Goal: Transaction & Acquisition: Purchase product/service

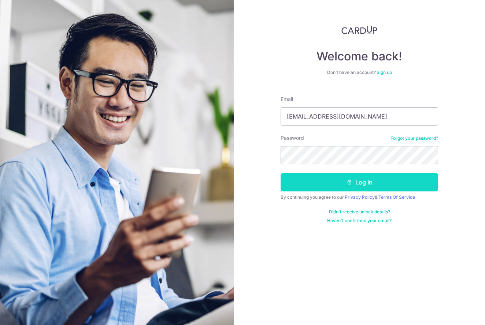
click at [362, 181] on button "Log in" at bounding box center [360, 182] width 158 height 18
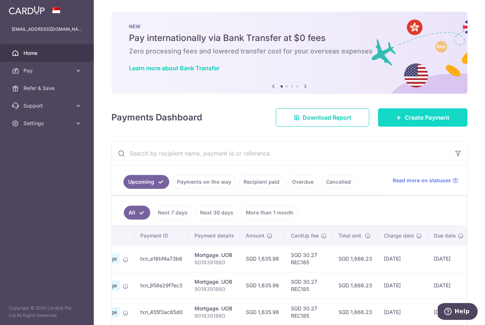
click at [462, 118] on link "Create Payment" at bounding box center [422, 117] width 89 height 18
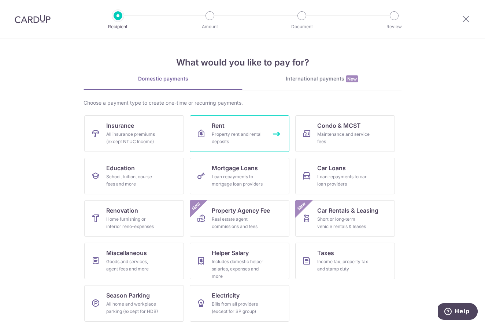
click at [235, 133] on div "Property rent and rental deposits" at bounding box center [238, 138] width 53 height 15
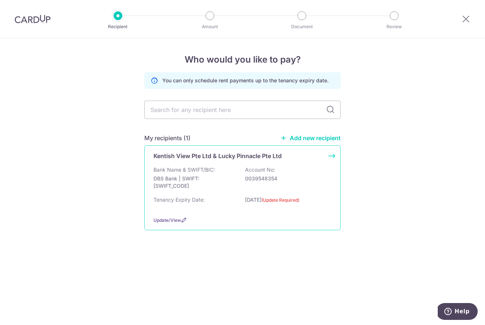
click at [210, 156] on p "Kentish View Pte Ltd & Lucky Pinnacle Pte Ltd" at bounding box center [218, 156] width 128 height 9
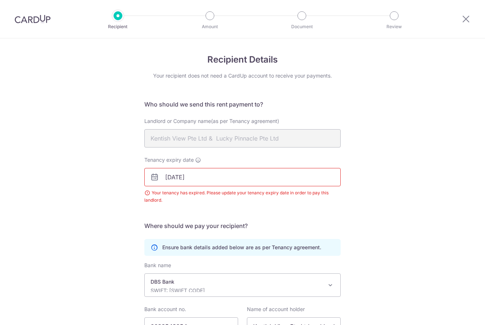
scroll to position [69, 0]
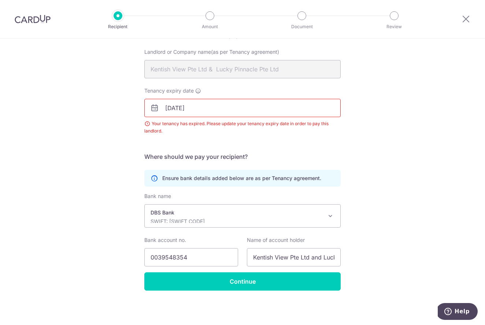
click at [217, 110] on input "10/09/2025" at bounding box center [242, 108] width 196 height 18
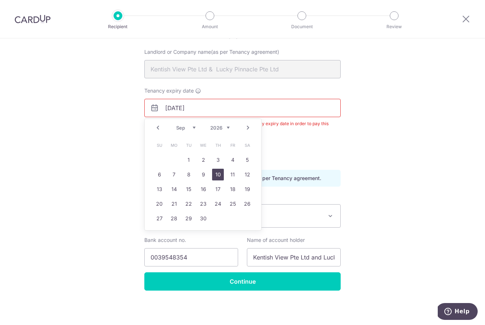
click at [215, 173] on link "10" at bounding box center [218, 175] width 12 height 12
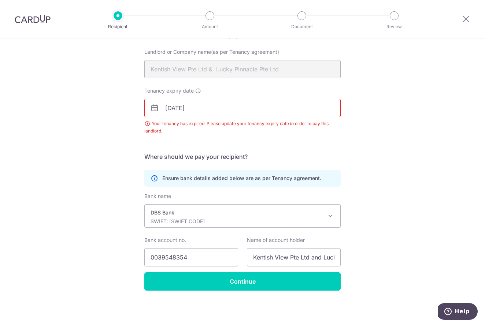
click at [175, 112] on input "10/09/2026" at bounding box center [242, 108] width 196 height 18
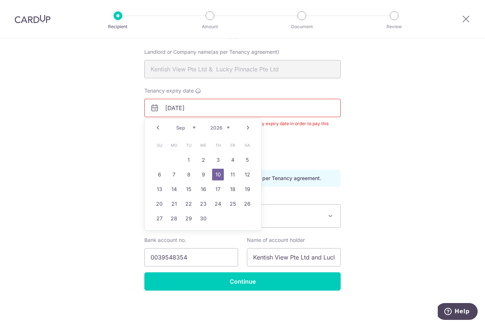
click at [215, 173] on link "10" at bounding box center [218, 175] width 12 height 12
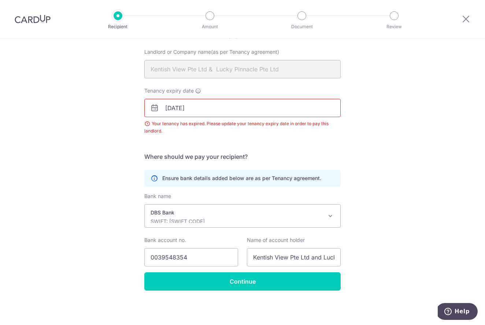
click at [193, 107] on input "10/09/2026" at bounding box center [242, 108] width 196 height 18
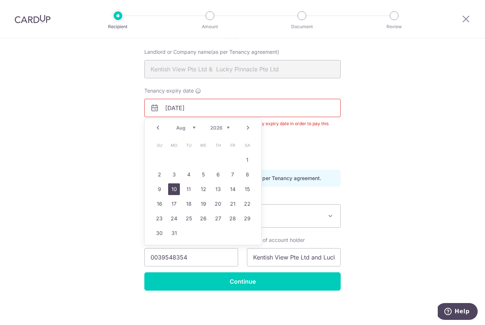
click at [176, 192] on link "10" at bounding box center [174, 190] width 12 height 12
type input "10/08/2026"
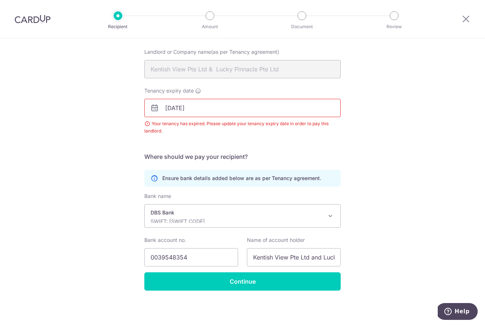
scroll to position [0, 0]
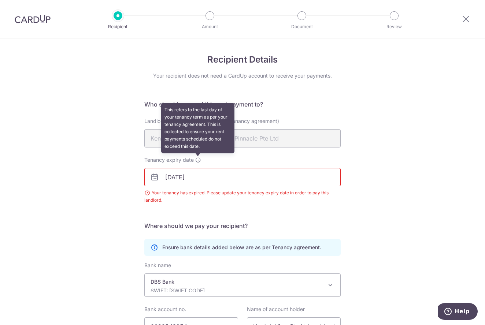
click at [197, 159] on icon at bounding box center [198, 160] width 6 height 6
click at [197, 168] on input "10/08/2026" at bounding box center [242, 177] width 196 height 18
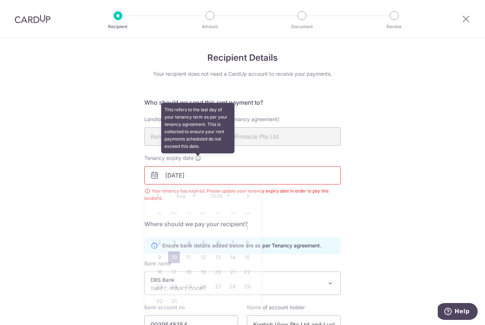
scroll to position [3, 0]
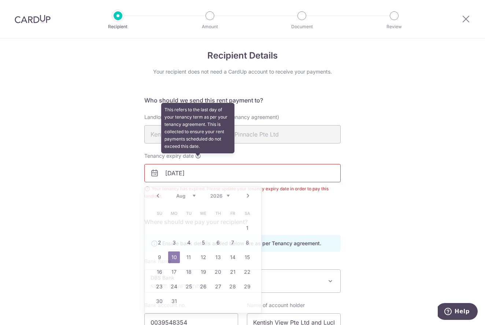
click at [197, 159] on div "Tenancy expiry date This refers to the last day of your tenancy term as per you…" at bounding box center [242, 176] width 196 height 48
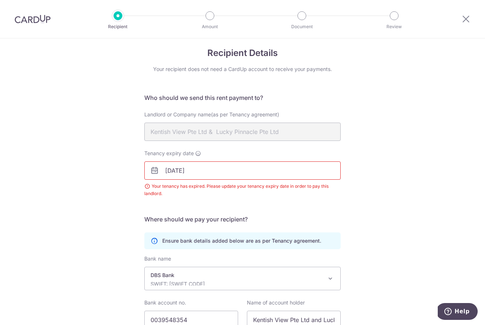
scroll to position [5, 0]
click at [146, 188] on div "Your tenancy has expired. Please update your tenancy expiry date in order to pa…" at bounding box center [242, 191] width 196 height 15
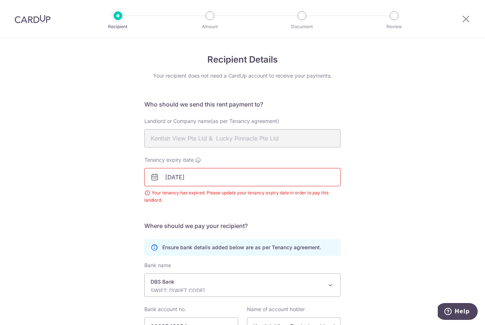
scroll to position [0, 0]
click at [245, 170] on input "10/08/2026" at bounding box center [242, 177] width 196 height 18
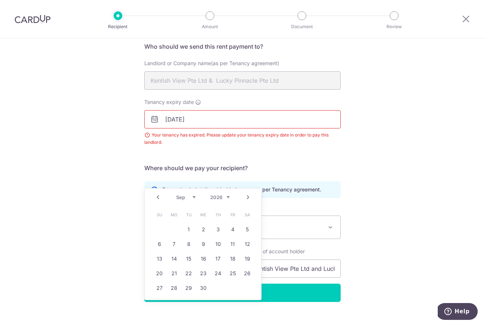
scroll to position [59, 0]
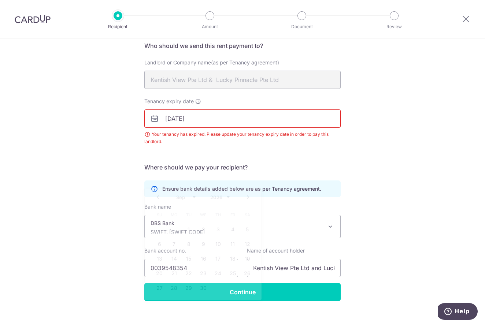
click at [374, 202] on div "Recipient Details Your recipient does not need a CardUp account to receive your…" at bounding box center [242, 158] width 485 height 356
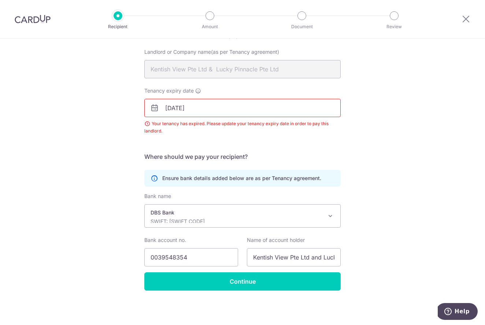
scroll to position [69, 0]
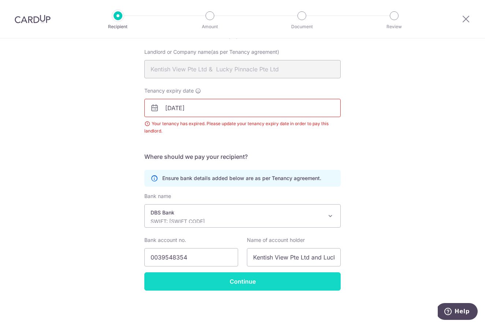
click at [247, 281] on input "Continue" at bounding box center [242, 282] width 196 height 18
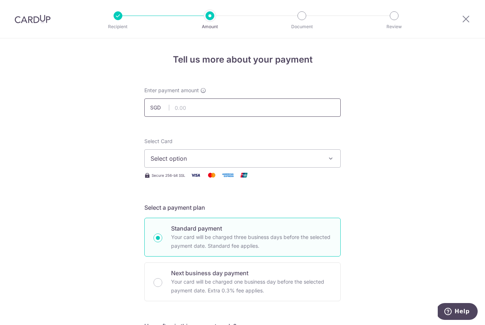
click at [206, 108] on input "text" at bounding box center [242, 108] width 196 height 18
type input "3,894.50"
click at [191, 156] on span "Select option" at bounding box center [236, 158] width 171 height 9
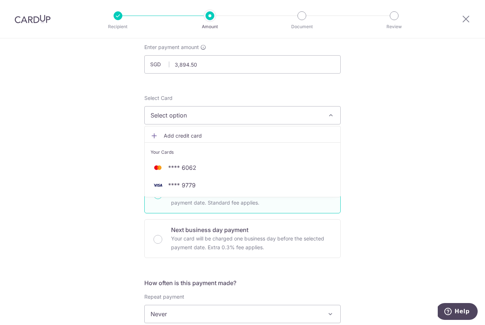
scroll to position [45, 0]
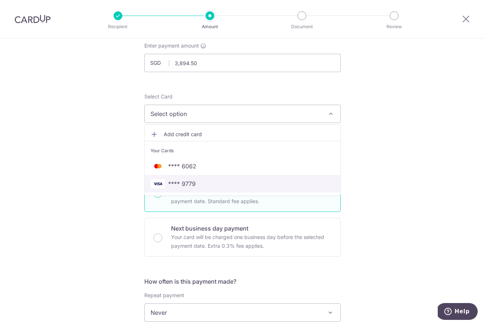
click at [189, 184] on span "**** 9779" at bounding box center [181, 184] width 27 height 9
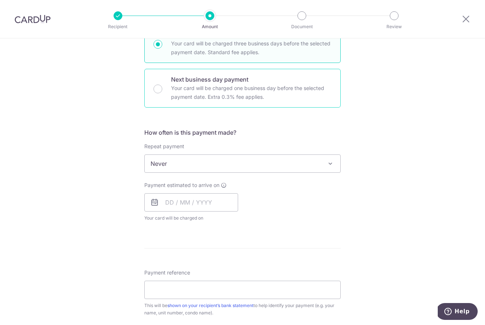
scroll to position [198, 0]
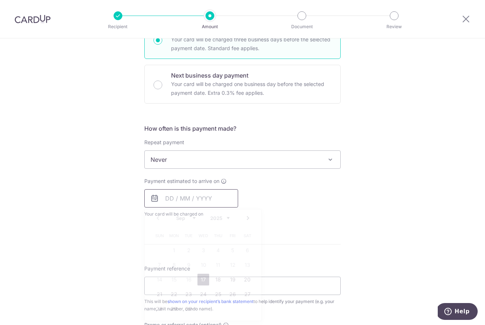
click at [167, 204] on input "text" at bounding box center [191, 198] width 94 height 18
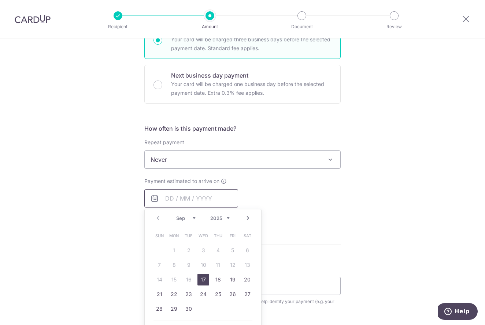
scroll to position [200, 0]
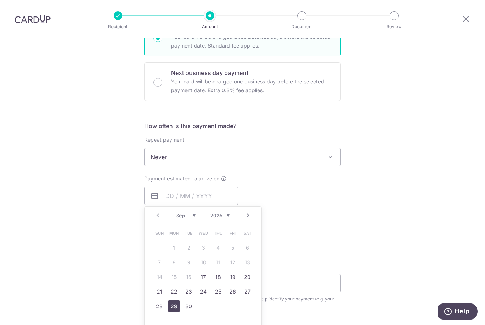
click at [179, 307] on link "29" at bounding box center [174, 307] width 12 height 12
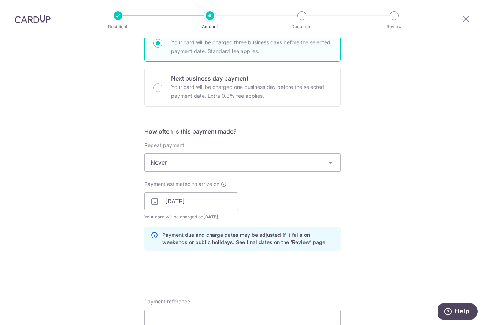
scroll to position [193, 0]
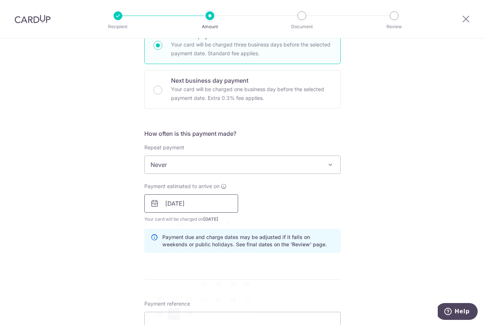
click at [180, 203] on input "[DATE]" at bounding box center [191, 204] width 94 height 18
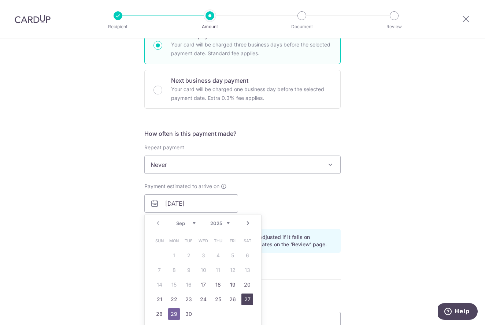
click at [242, 299] on link "27" at bounding box center [247, 300] width 12 height 12
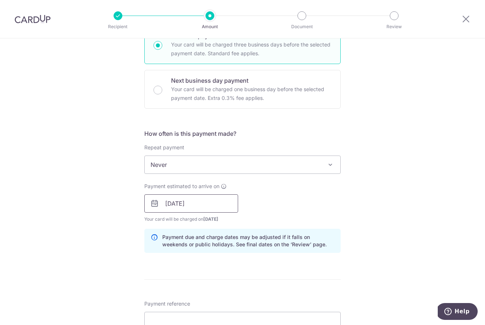
click at [205, 203] on input "27/09/2025" at bounding box center [191, 204] width 94 height 18
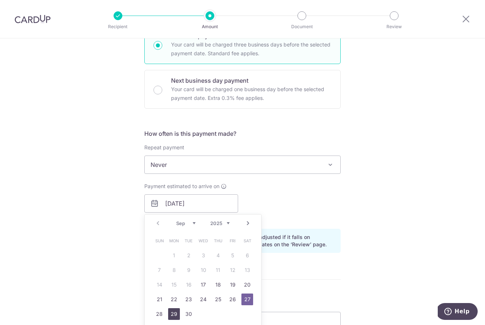
click at [169, 314] on link "29" at bounding box center [174, 315] width 12 height 12
type input "[DATE]"
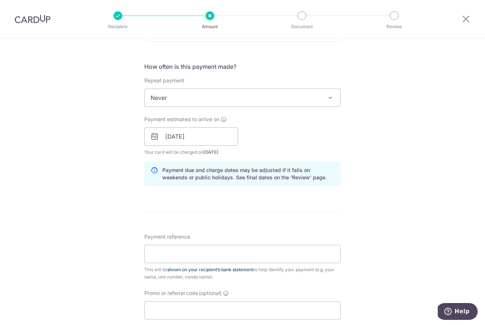
scroll to position [263, 0]
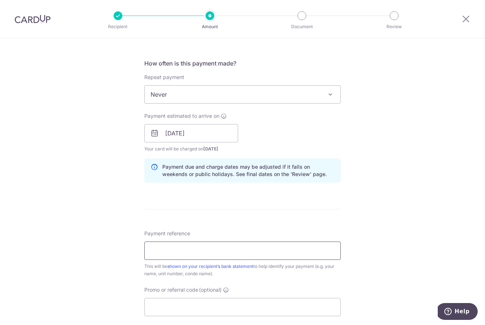
click at [185, 252] on input "Payment reference" at bounding box center [242, 251] width 196 height 18
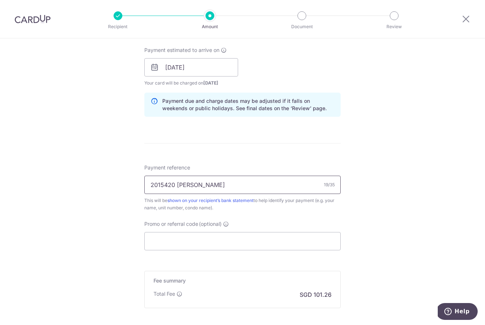
scroll to position [330, 0]
type input "2015420 [PERSON_NAME]"
click at [189, 240] on input "Promo or referral code (optional)" at bounding box center [242, 240] width 196 height 18
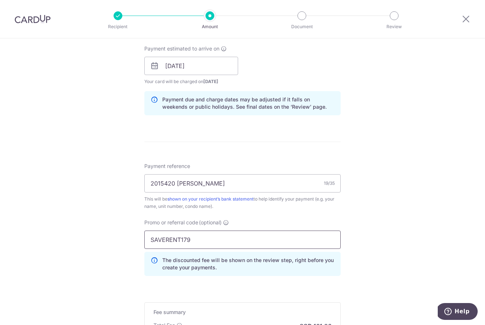
type input "SAVERENT179"
click at [414, 233] on div "Tell us more about your payment Enter payment amount SGD 3,894.50 3894.50 Selec…" at bounding box center [242, 71] width 485 height 726
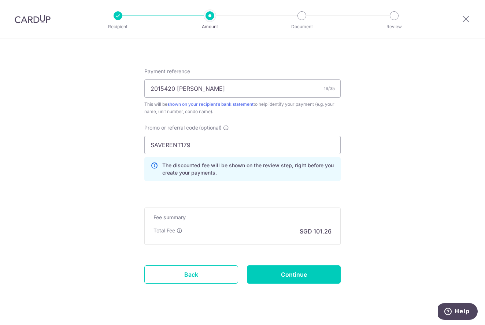
scroll to position [429, 0]
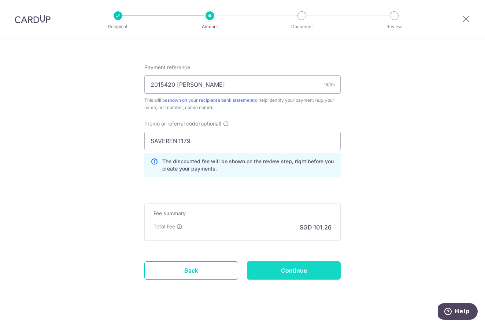
click at [272, 271] on input "Continue" at bounding box center [294, 271] width 94 height 18
type input "Create Schedule"
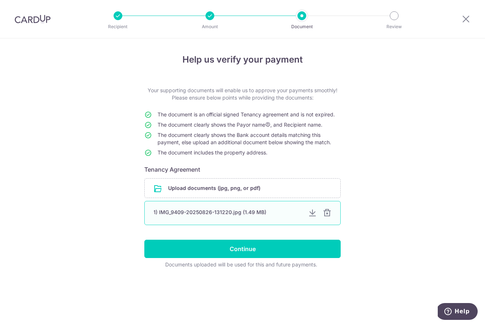
click at [314, 213] on div at bounding box center [312, 213] width 9 height 9
click at [215, 191] on input "file" at bounding box center [243, 188] width 196 height 19
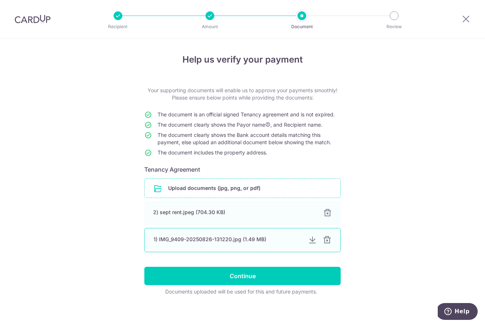
click at [325, 241] on div at bounding box center [327, 240] width 9 height 9
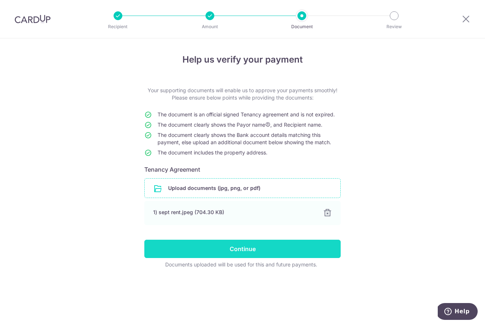
click at [255, 250] on input "Continue" at bounding box center [242, 249] width 196 height 18
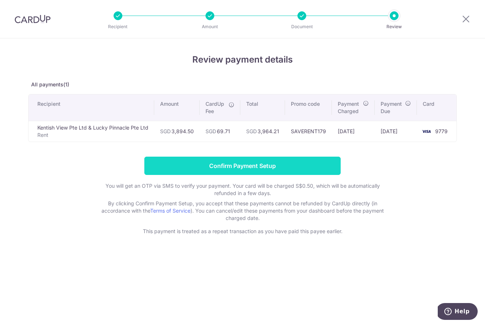
click at [279, 166] on input "Confirm Payment Setup" at bounding box center [242, 166] width 196 height 18
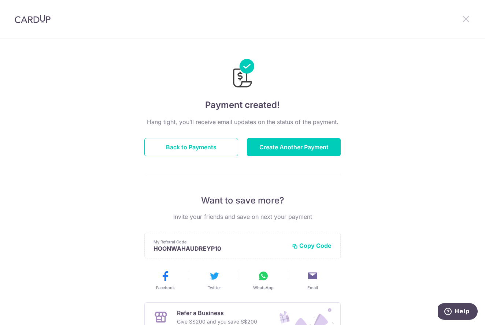
click at [466, 18] on icon at bounding box center [466, 18] width 9 height 9
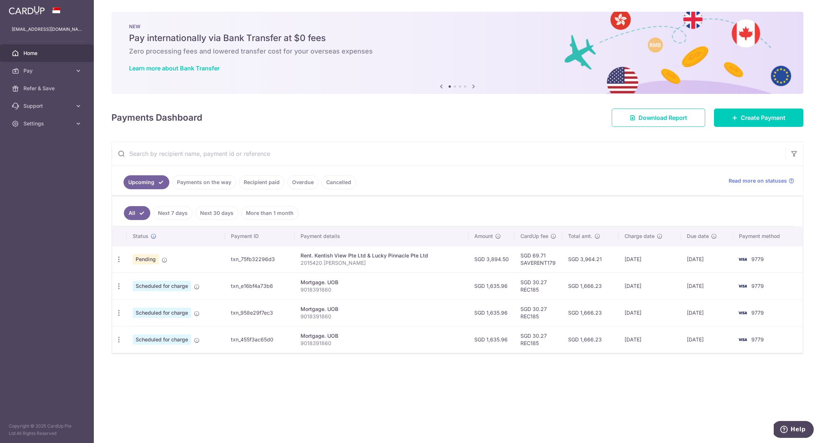
click at [27, 51] on span "Home" at bounding box center [47, 52] width 48 height 7
